Goal: Task Accomplishment & Management: Complete application form

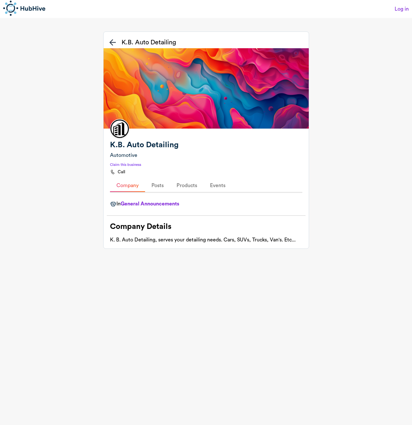
click at [240, 391] on app-root "Log in K.B. Auto Detailing K.B. Auto Detailing Automotive Claim this business W…" at bounding box center [206, 212] width 412 height 425
click at [256, 358] on app-root "Log in K.B. Auto Detailing K.B. Auto Detailing Automotive Claim this business W…" at bounding box center [206, 212] width 412 height 425
click at [129, 166] on p "Claim this business" at bounding box center [125, 164] width 31 height 5
